Goal: Task Accomplishment & Management: Manage account settings

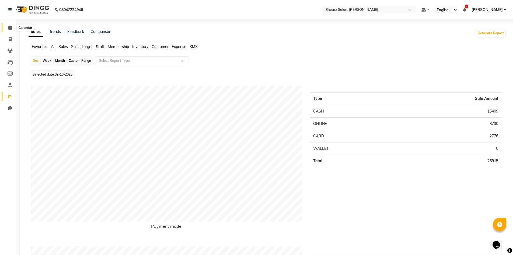
click at [8, 30] on span at bounding box center [9, 28] width 9 height 6
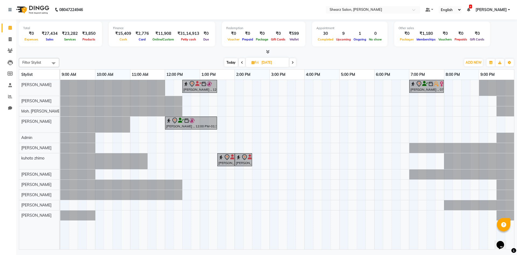
click at [243, 62] on span at bounding box center [242, 62] width 6 height 8
type input "[DATE]"
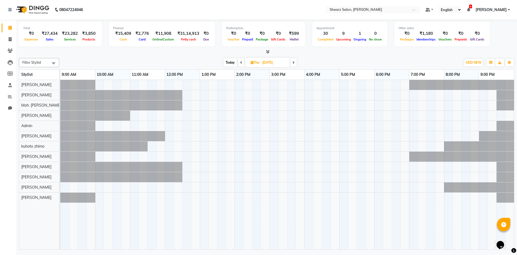
click at [274, 62] on input "[DATE]" at bounding box center [274, 62] width 27 height 8
select select "10"
select select "2025"
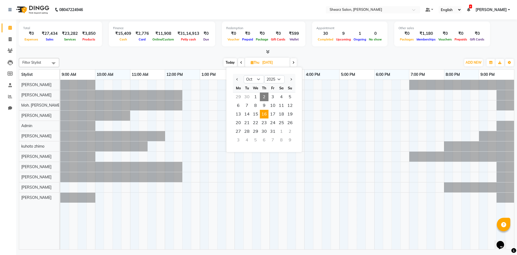
click at [263, 99] on span "2" at bounding box center [264, 96] width 9 height 9
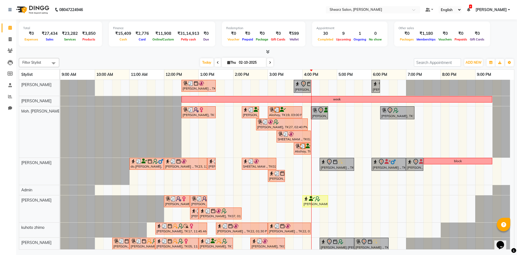
click at [269, 64] on span at bounding box center [270, 62] width 6 height 8
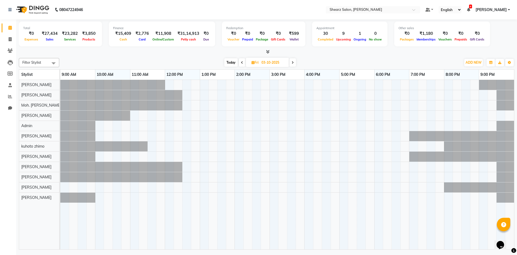
click at [241, 65] on span at bounding box center [242, 62] width 6 height 8
type input "02-10-2025"
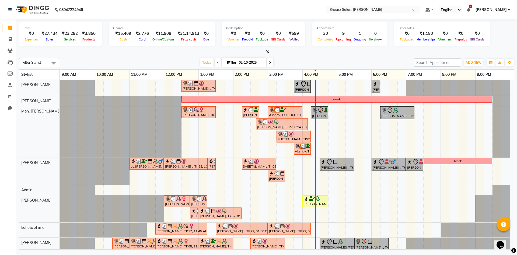
click at [502, 9] on span "[PERSON_NAME]" at bounding box center [491, 10] width 31 height 6
click at [489, 36] on link "Sign out" at bounding box center [482, 37] width 49 height 8
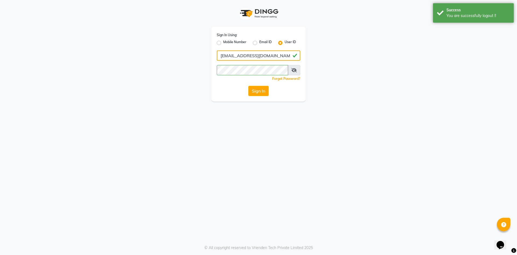
click at [261, 54] on input "[EMAIL_ADDRESS][DOMAIN_NAME]" at bounding box center [259, 55] width 84 height 10
type input "9104334891"
click at [253, 94] on button "Sign In" at bounding box center [258, 91] width 20 height 10
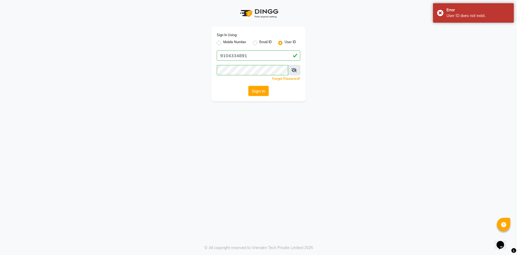
click at [223, 43] on label "Mobile Number" at bounding box center [234, 43] width 23 height 6
click at [223, 43] on input "Mobile Number" at bounding box center [225, 42] width 4 height 4
radio input "true"
radio input "false"
click at [253, 56] on input "Username" at bounding box center [267, 55] width 65 height 10
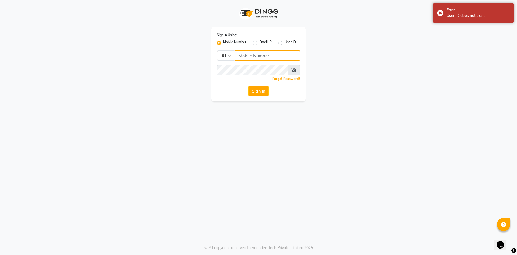
type input "9104334891"
click at [263, 95] on button "Sign In" at bounding box center [258, 91] width 20 height 10
